Goal: Task Accomplishment & Management: Manage account settings

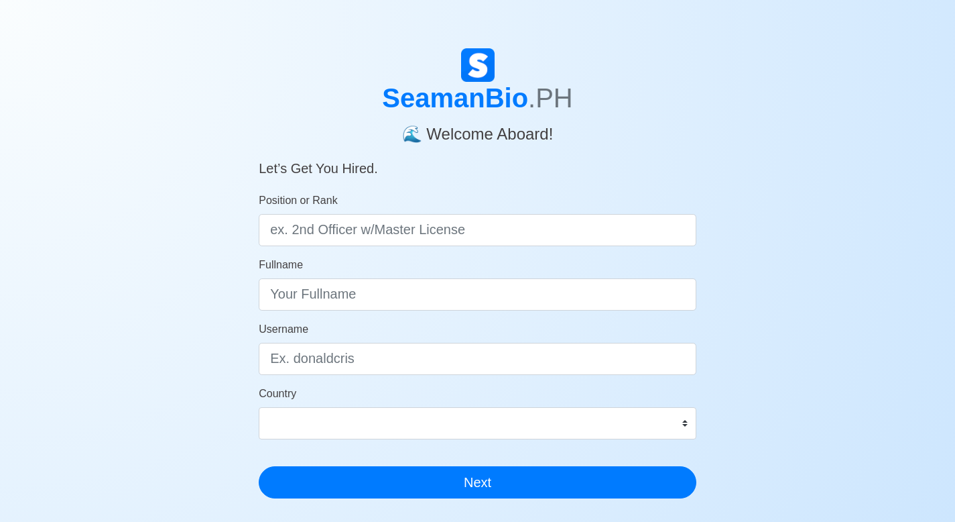
scroll to position [265, 0]
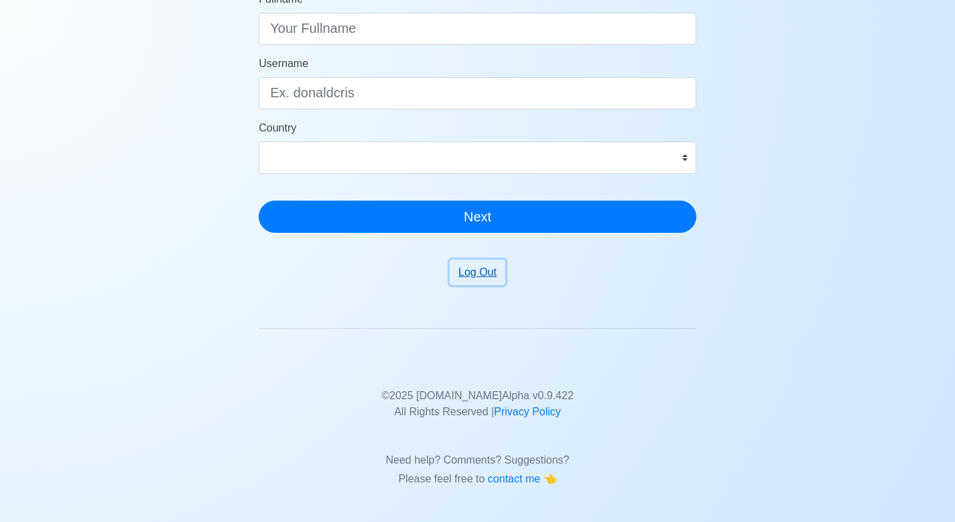
click at [483, 269] on button "Log Out" at bounding box center [478, 271] width 56 height 25
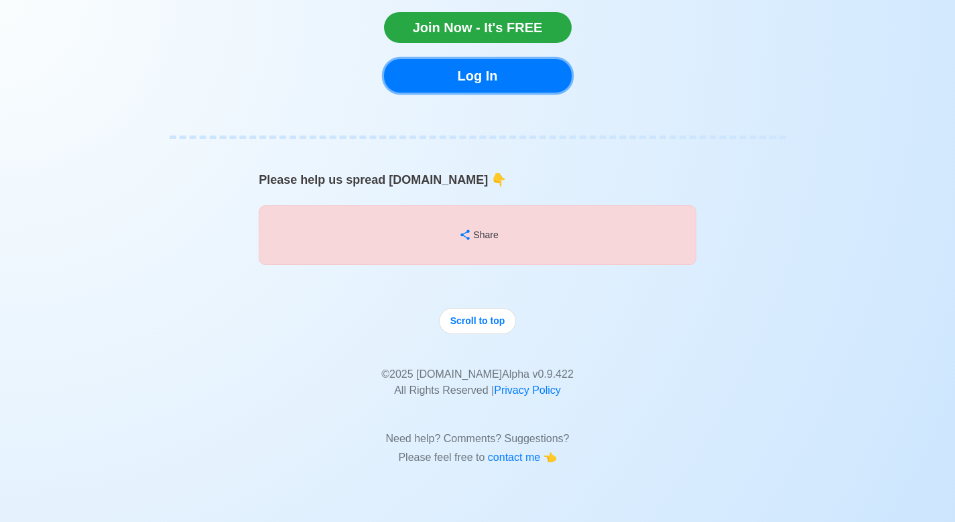
scroll to position [8255, 0]
click at [503, 66] on link "Log In" at bounding box center [478, 76] width 188 height 34
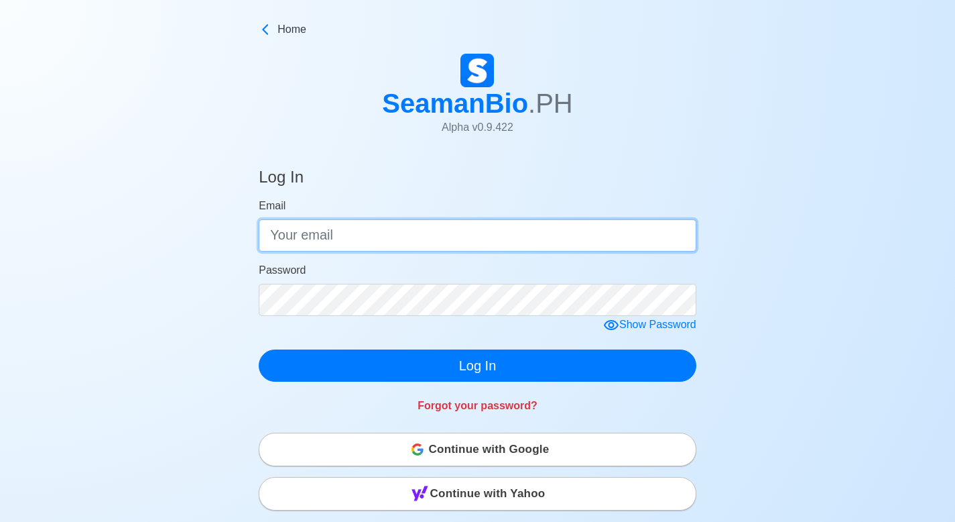
click at [381, 231] on input "Email" at bounding box center [478, 235] width 438 height 32
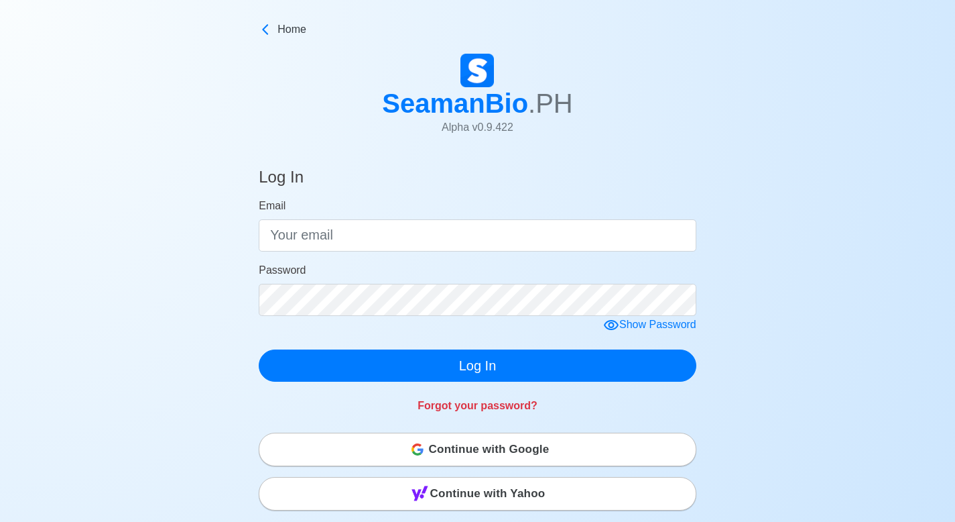
click at [725, 103] on div "SeamanBio .PH Alpha v 0.9.422" at bounding box center [477, 99] width 955 height 103
